Goal: Task Accomplishment & Management: Use online tool/utility

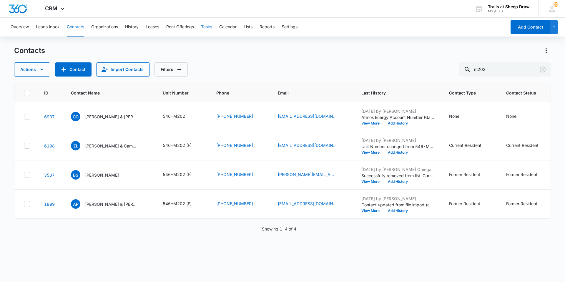
click at [211, 27] on button "Tasks" at bounding box center [206, 27] width 11 height 19
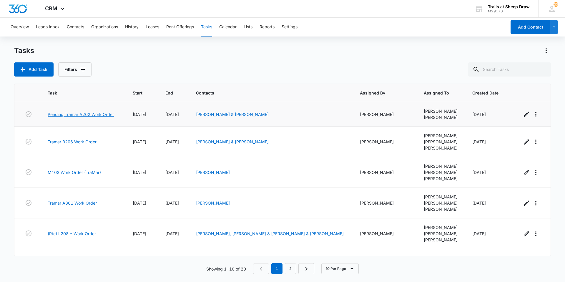
click at [103, 114] on link "Pending Tramar A202 Work Order" at bounding box center [81, 114] width 66 height 6
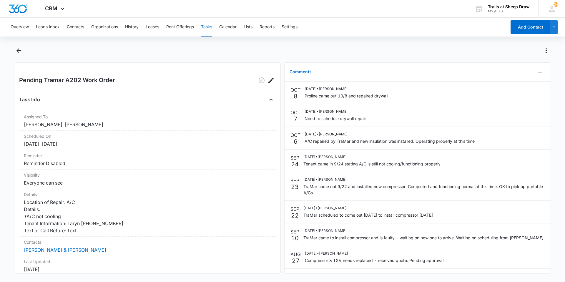
drag, startPoint x: 208, startPoint y: 28, endPoint x: 211, endPoint y: 24, distance: 5.0
click at [211, 25] on button "Tasks" at bounding box center [206, 27] width 11 height 19
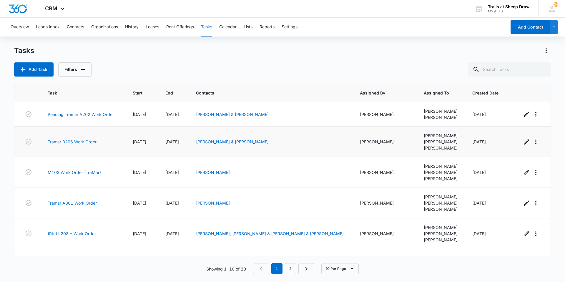
click at [85, 142] on link "Tramar B206 Work Order" at bounding box center [72, 142] width 49 height 6
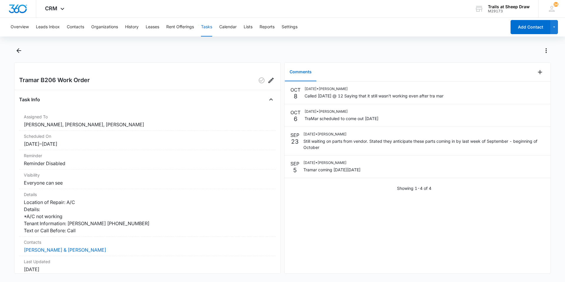
click at [205, 26] on button "Tasks" at bounding box center [206, 27] width 11 height 19
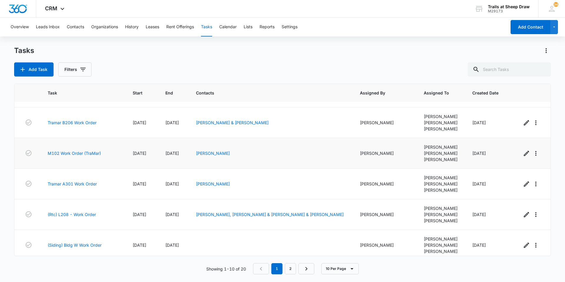
scroll to position [29, 0]
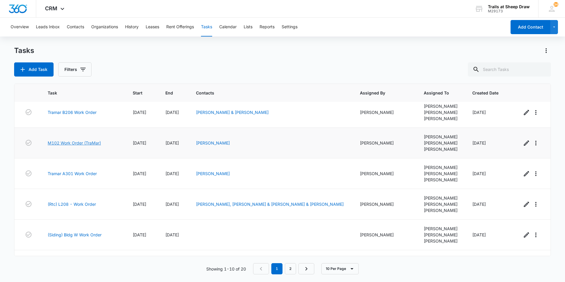
click at [79, 142] on link "M102 Work Order (TraMar)" at bounding box center [74, 143] width 53 height 6
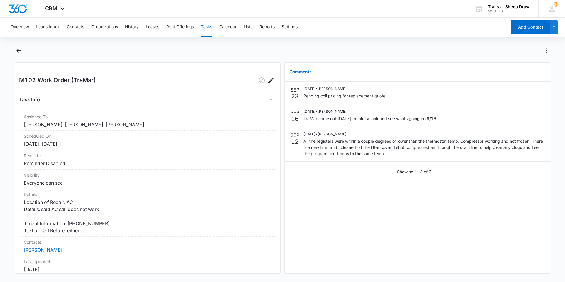
click at [204, 30] on button "Tasks" at bounding box center [206, 27] width 11 height 19
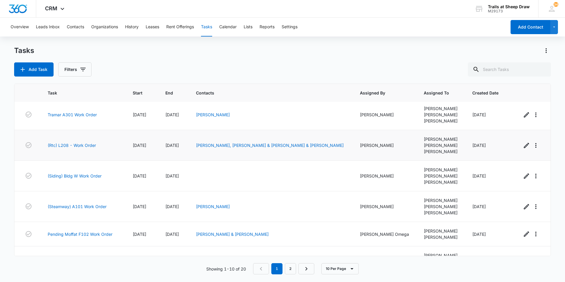
scroll to position [59, 0]
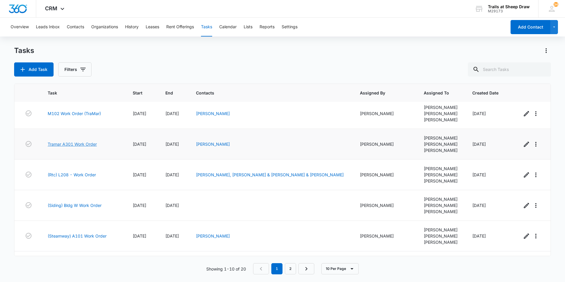
click at [78, 145] on link "Tramar A301 Work Order" at bounding box center [72, 144] width 49 height 6
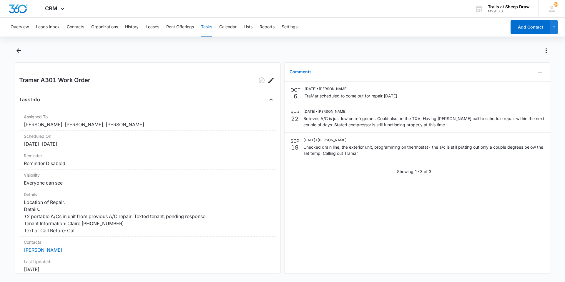
click at [206, 30] on button "Tasks" at bounding box center [206, 27] width 11 height 19
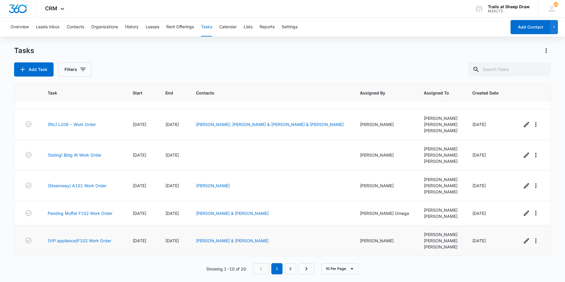
scroll to position [140, 0]
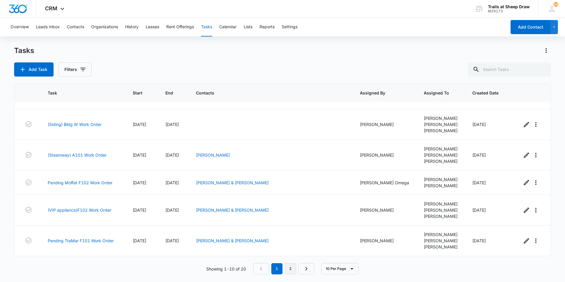
click at [285, 267] on nav "1 2" at bounding box center [283, 268] width 61 height 11
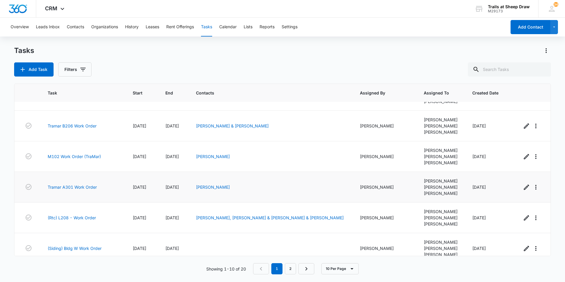
scroll to position [29, 0]
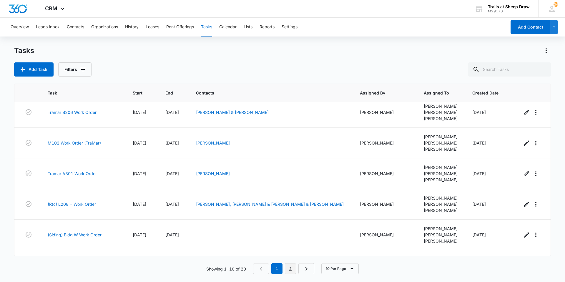
click at [286, 269] on link "2" at bounding box center [290, 268] width 11 height 11
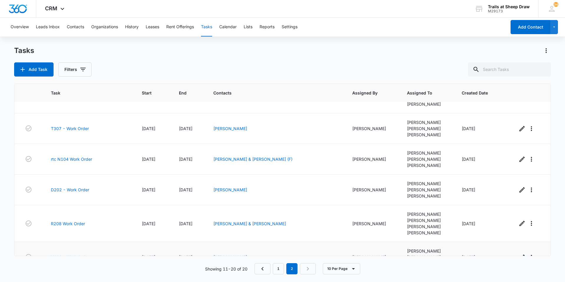
scroll to position [70, 0]
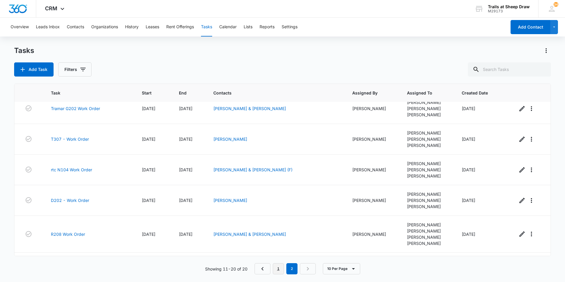
click at [277, 270] on link "1" at bounding box center [278, 268] width 11 height 11
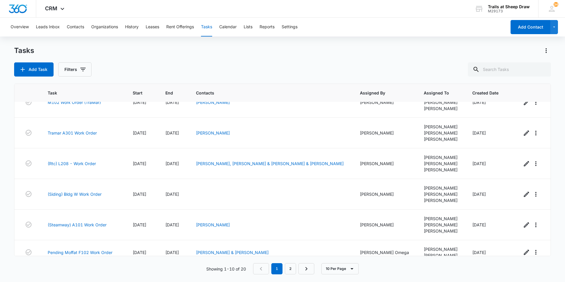
scroll to position [64, 0]
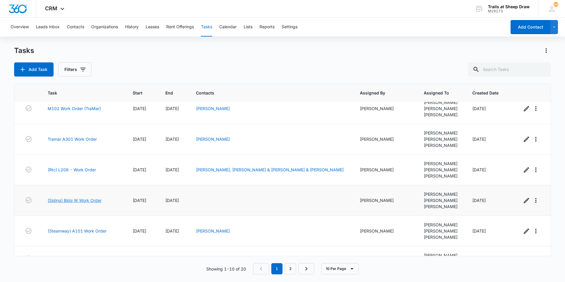
click at [95, 200] on link "(Siding) Bldg W Work Order" at bounding box center [75, 200] width 54 height 6
